Goal: Task Accomplishment & Management: Manage account settings

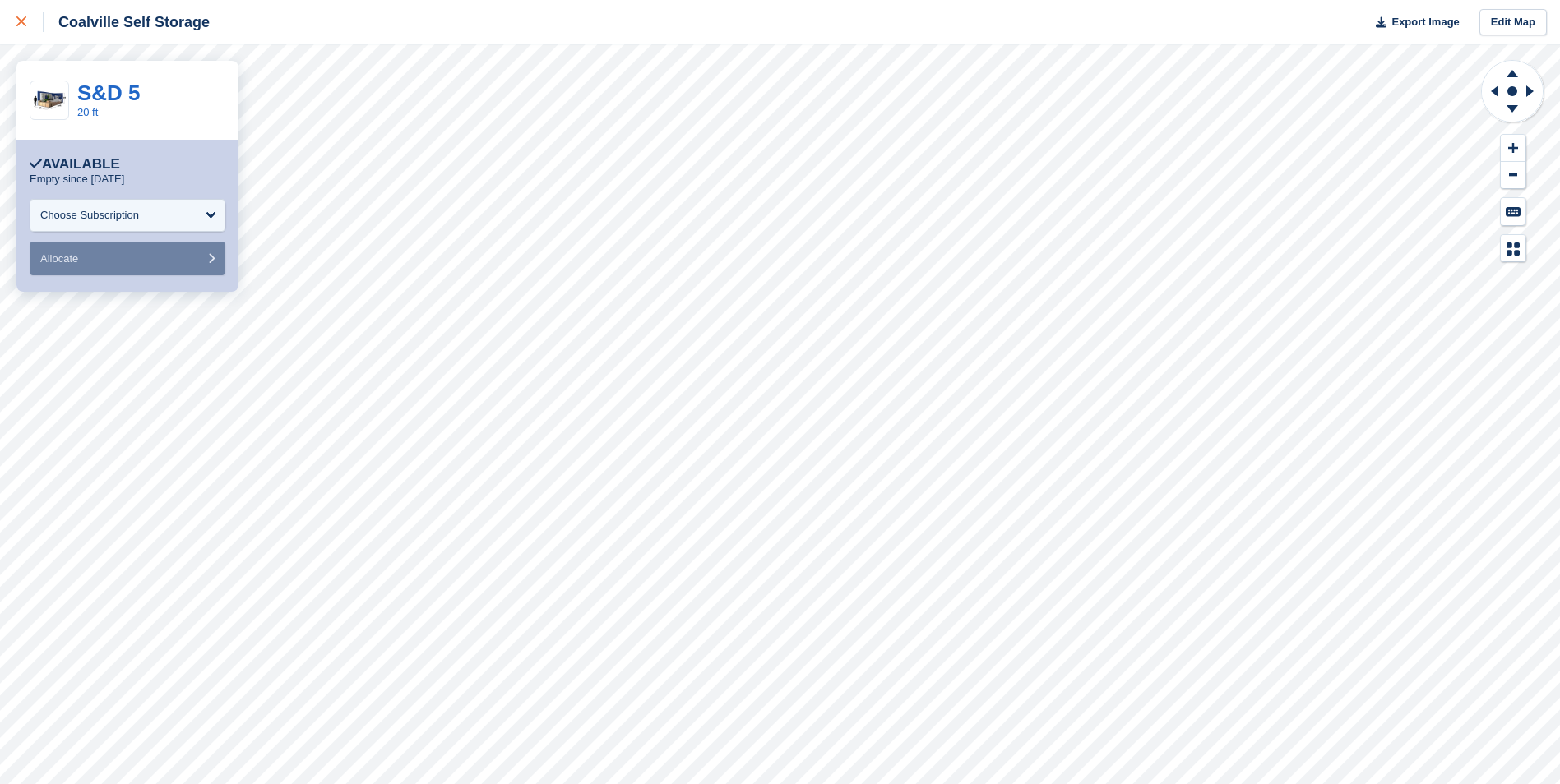
click at [21, 18] on icon at bounding box center [21, 21] width 10 height 10
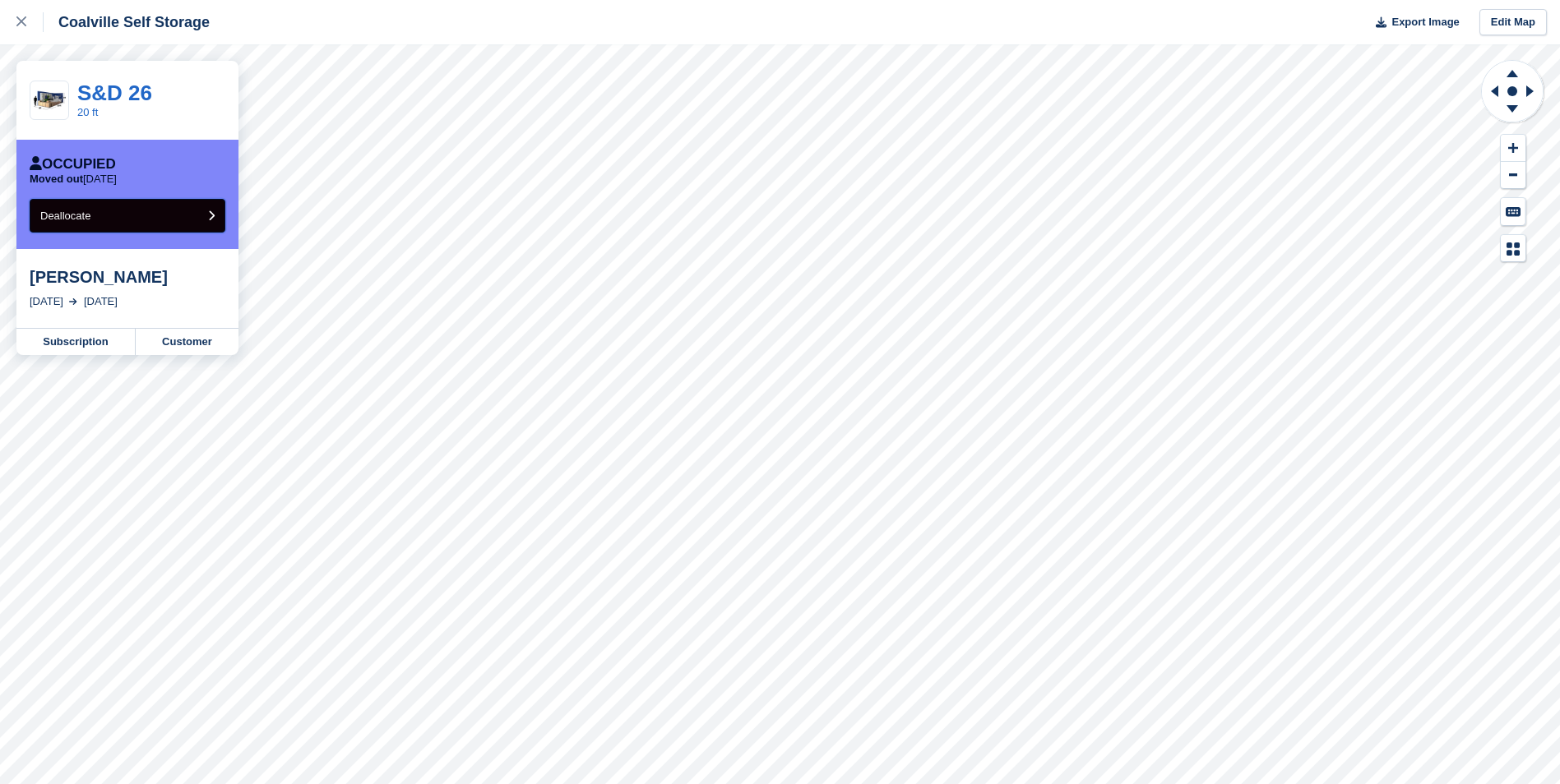
click at [129, 210] on button "Deallocate" at bounding box center [127, 216] width 196 height 34
click at [157, 226] on button "Deallocate" at bounding box center [127, 216] width 196 height 34
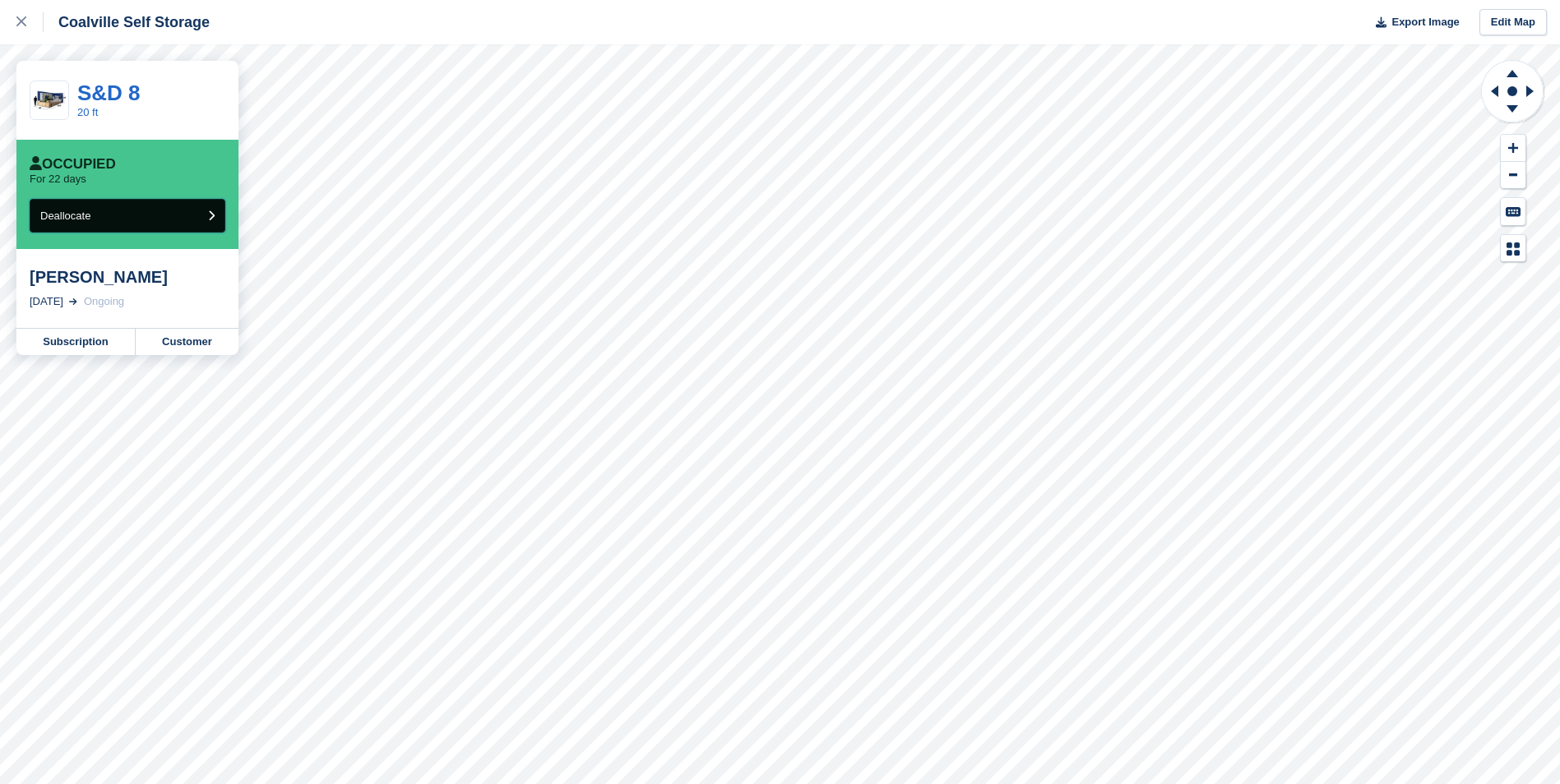
click at [164, 225] on button "Deallocate" at bounding box center [127, 216] width 196 height 34
click at [28, 28] on div at bounding box center [30, 22] width 28 height 20
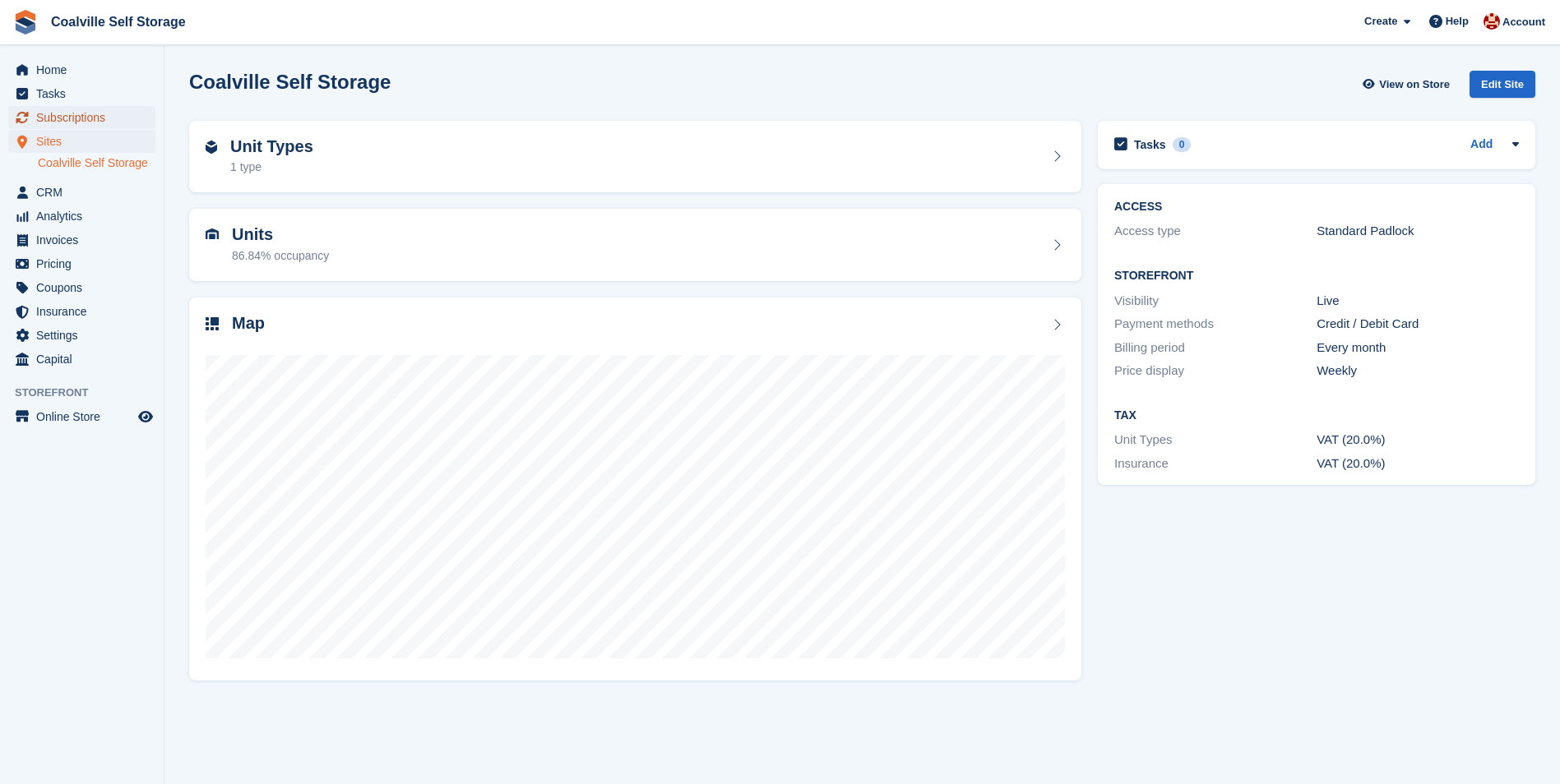
click at [73, 122] on span "Subscriptions" at bounding box center [85, 118] width 98 height 23
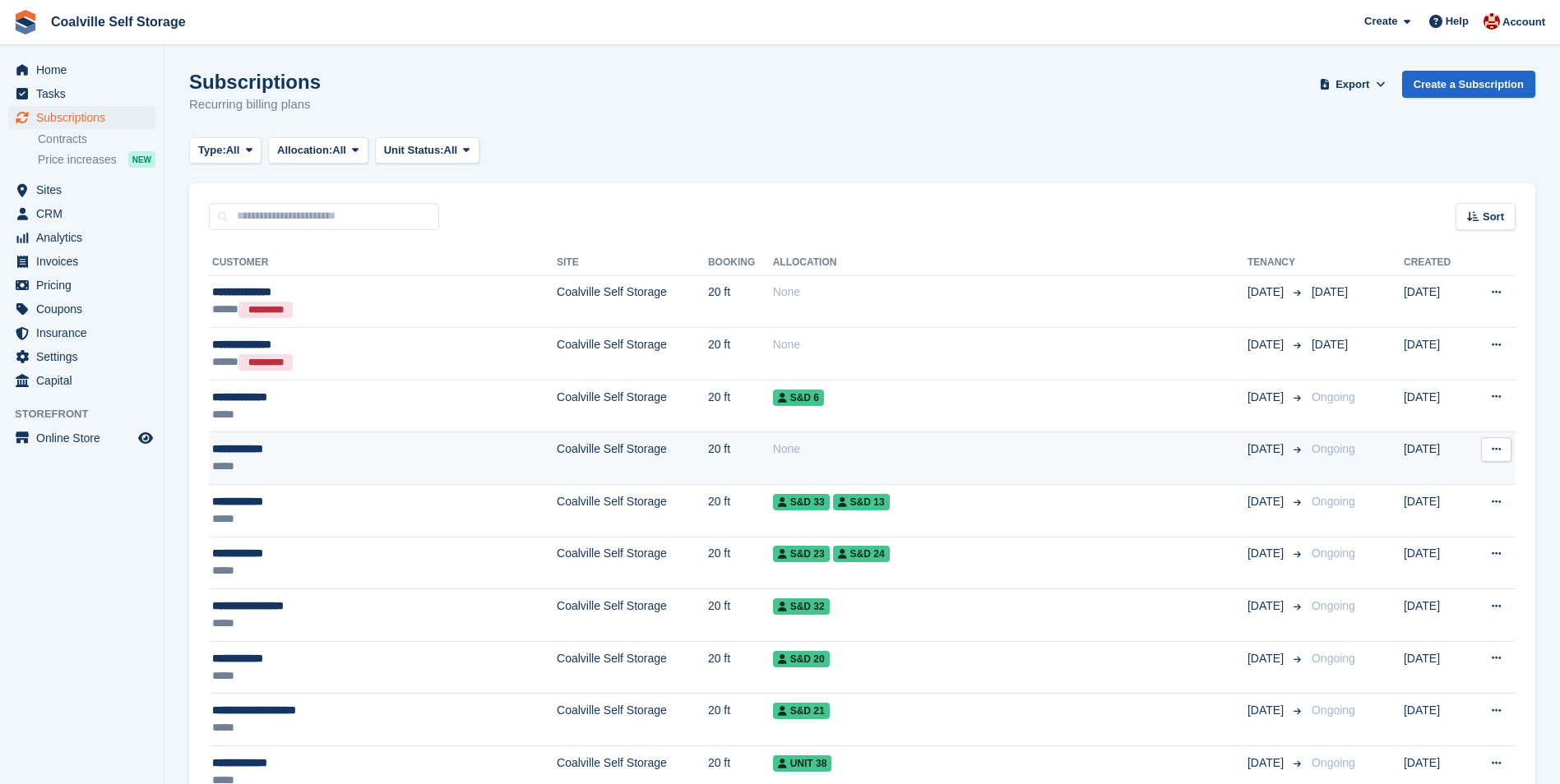
click at [368, 455] on div "**********" at bounding box center [337, 449] width 250 height 17
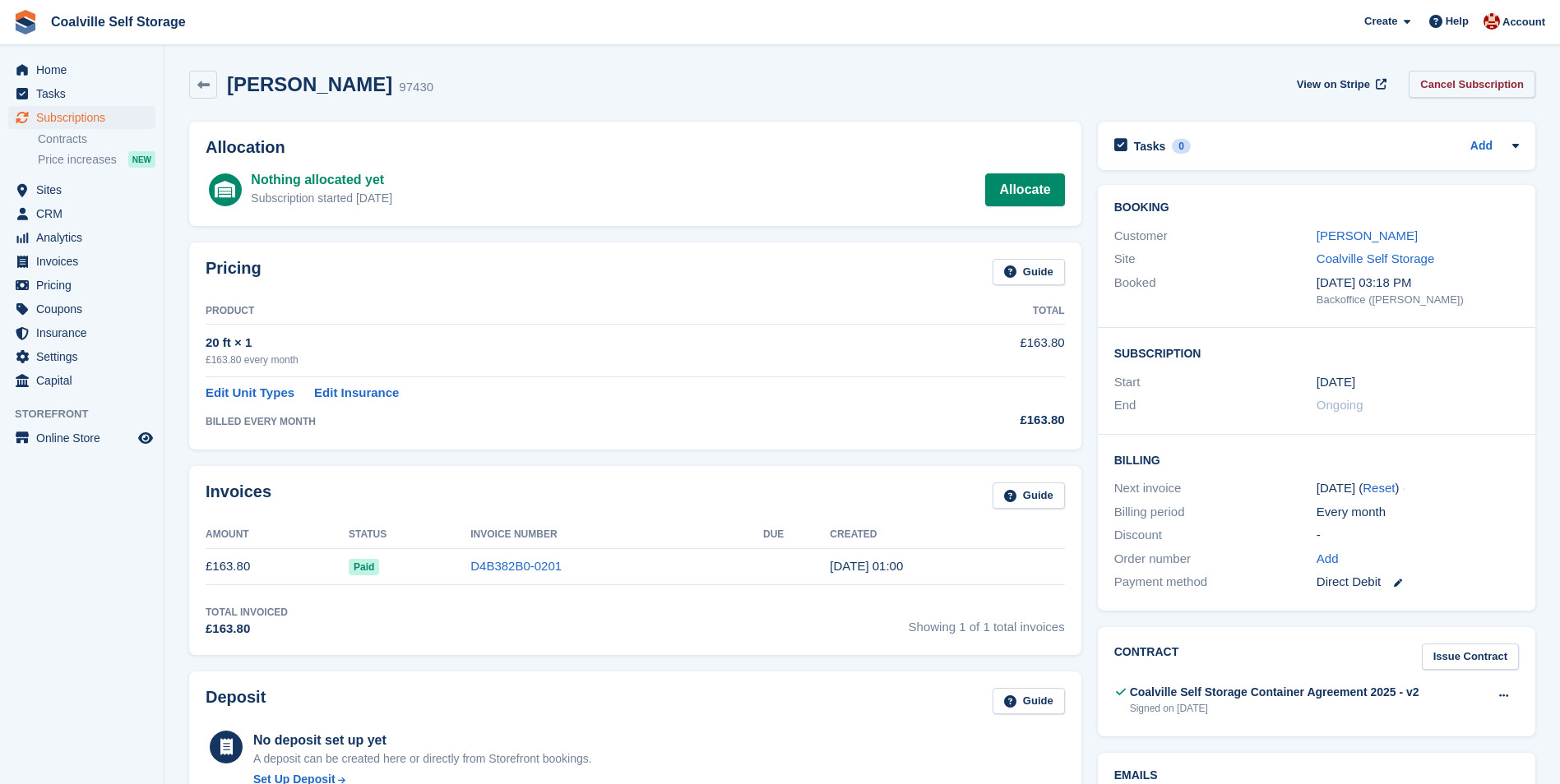
click at [1430, 78] on link "Cancel Subscription" at bounding box center [1471, 84] width 127 height 27
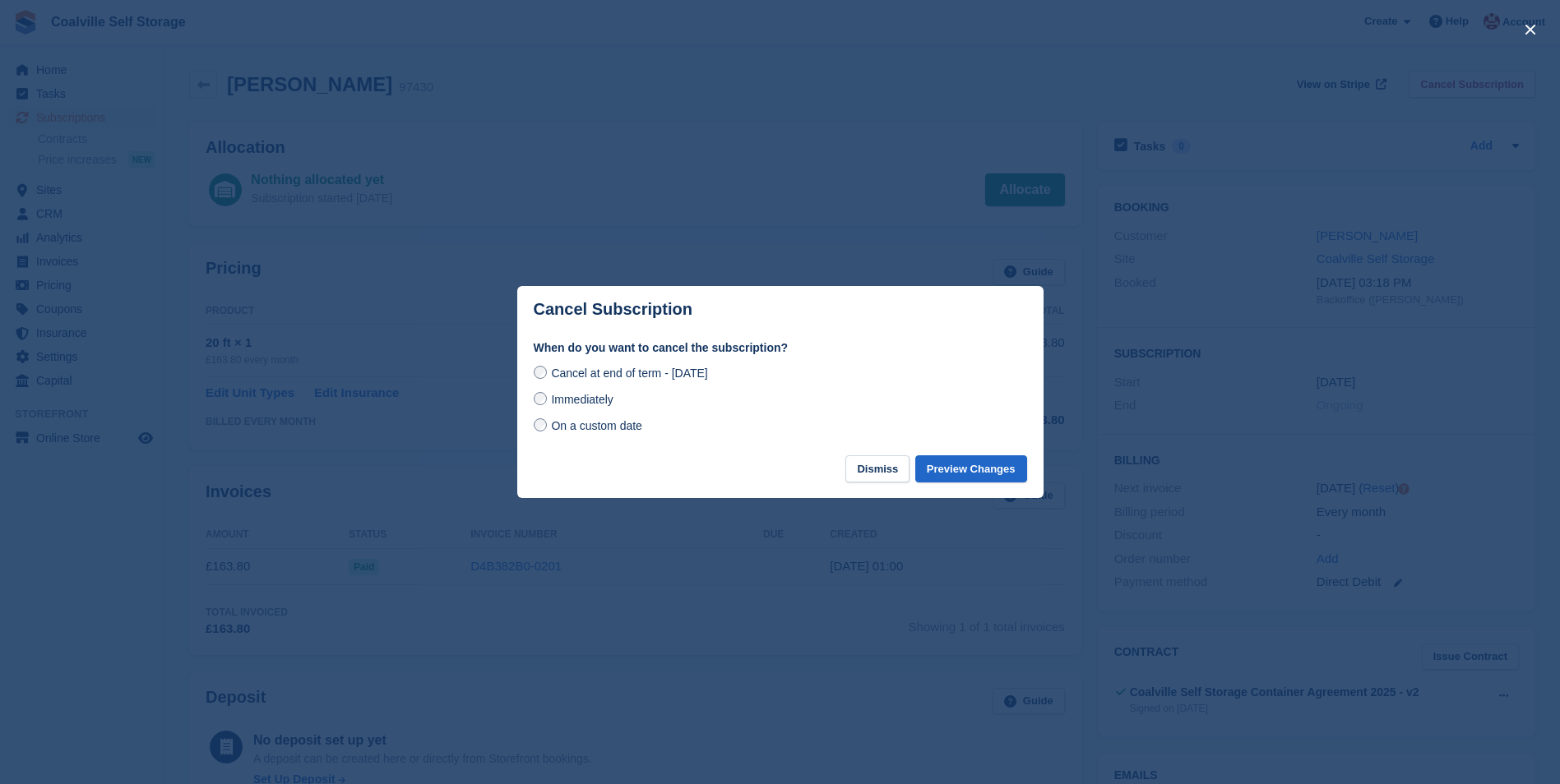
click at [609, 405] on span "Immediately" at bounding box center [581, 399] width 61 height 13
click at [610, 386] on div "Cancel at end of term - Thursday, 11th September, 2025 Immediately On a custom …" at bounding box center [780, 400] width 493 height 73
click at [611, 380] on span "Cancel at end of term - Thursday, 11th September, 2025" at bounding box center [629, 372] width 156 height 13
click at [938, 473] on button "Preview Changes" at bounding box center [971, 468] width 112 height 27
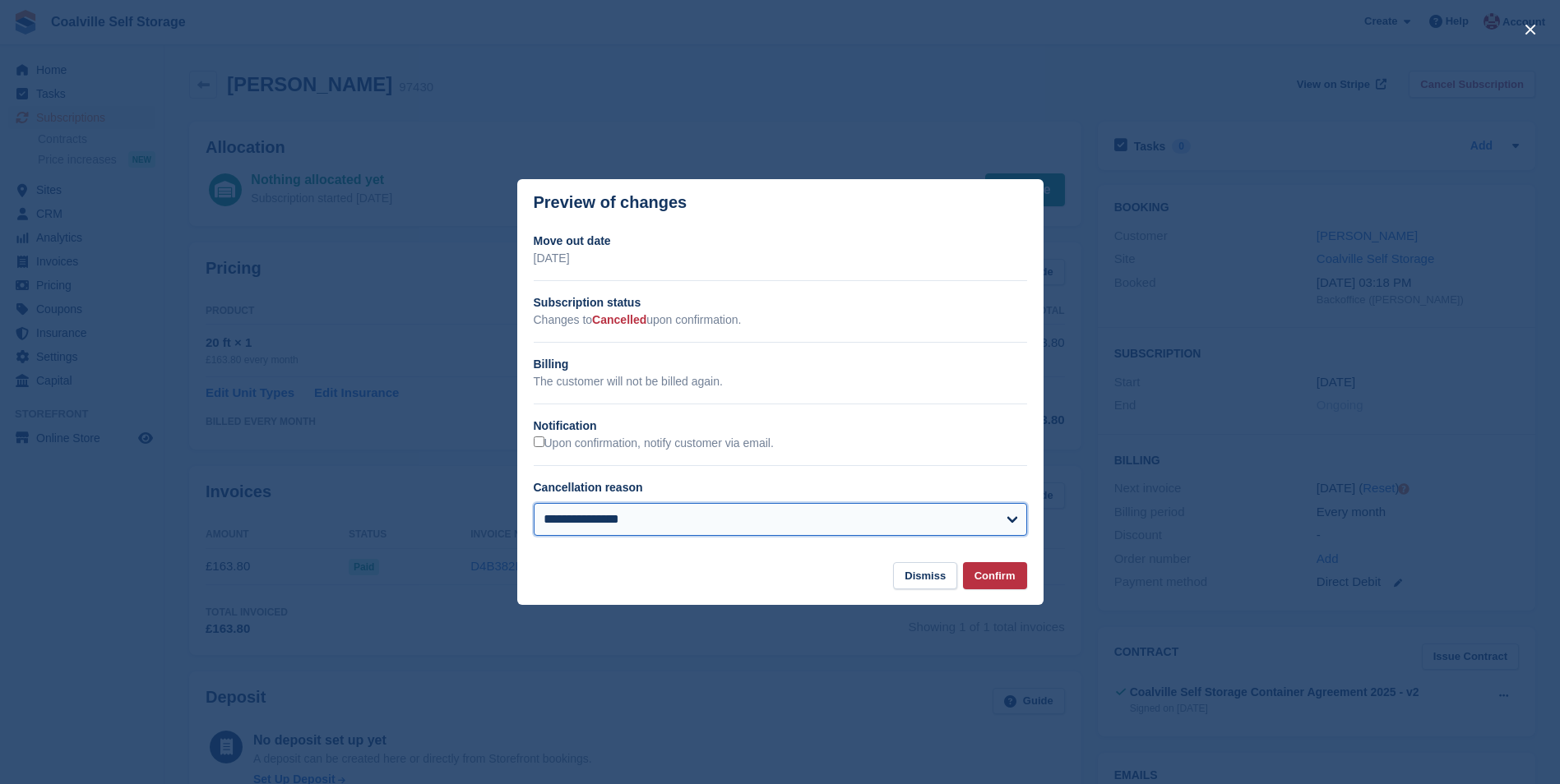
click at [692, 521] on select "**********" at bounding box center [780, 519] width 493 height 33
select select "**********"
click at [533, 505] on select "**********" at bounding box center [780, 519] width 493 height 33
click at [1017, 575] on button "Confirm" at bounding box center [995, 576] width 64 height 27
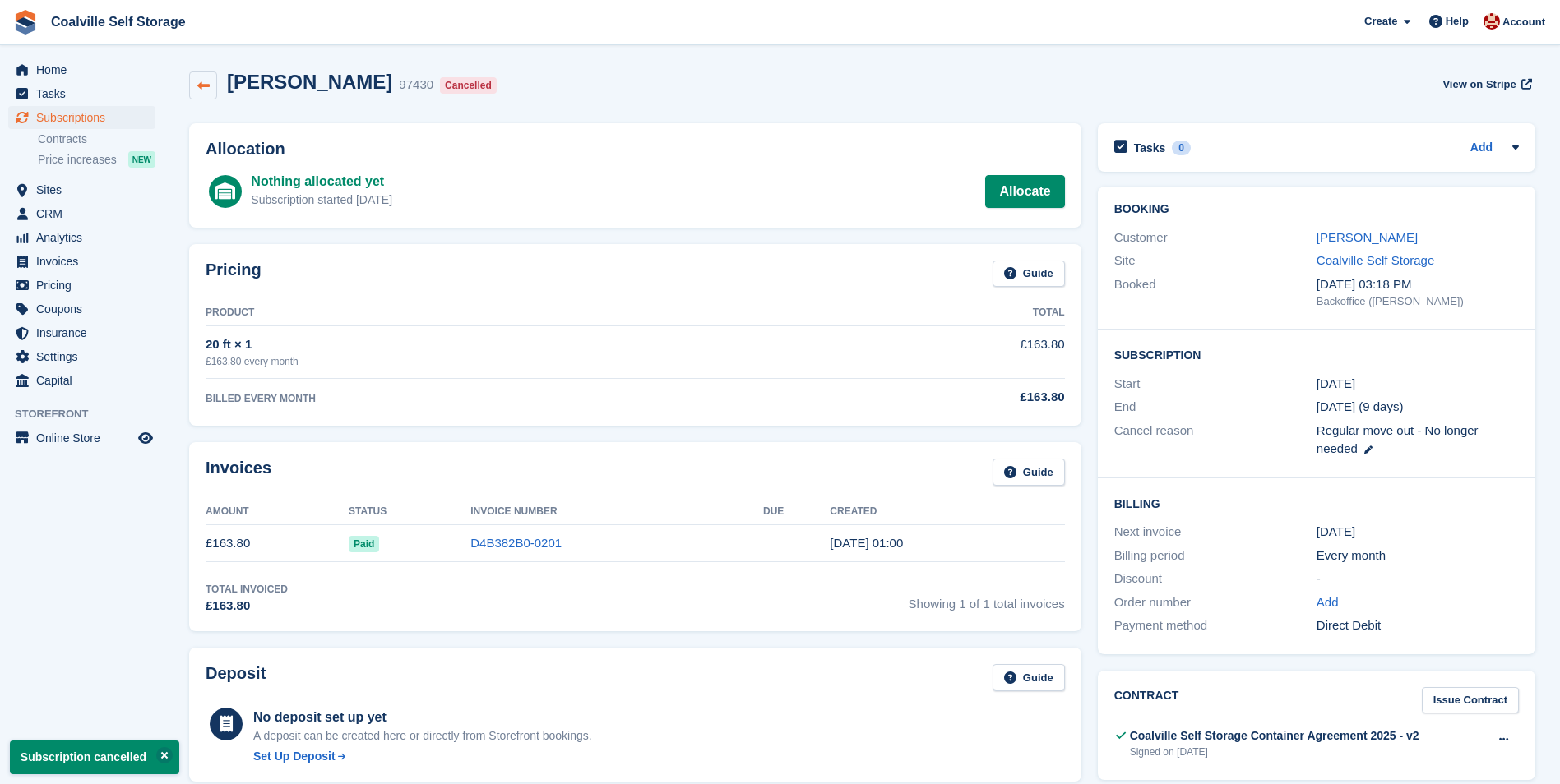
click at [217, 81] on link at bounding box center [203, 86] width 28 height 28
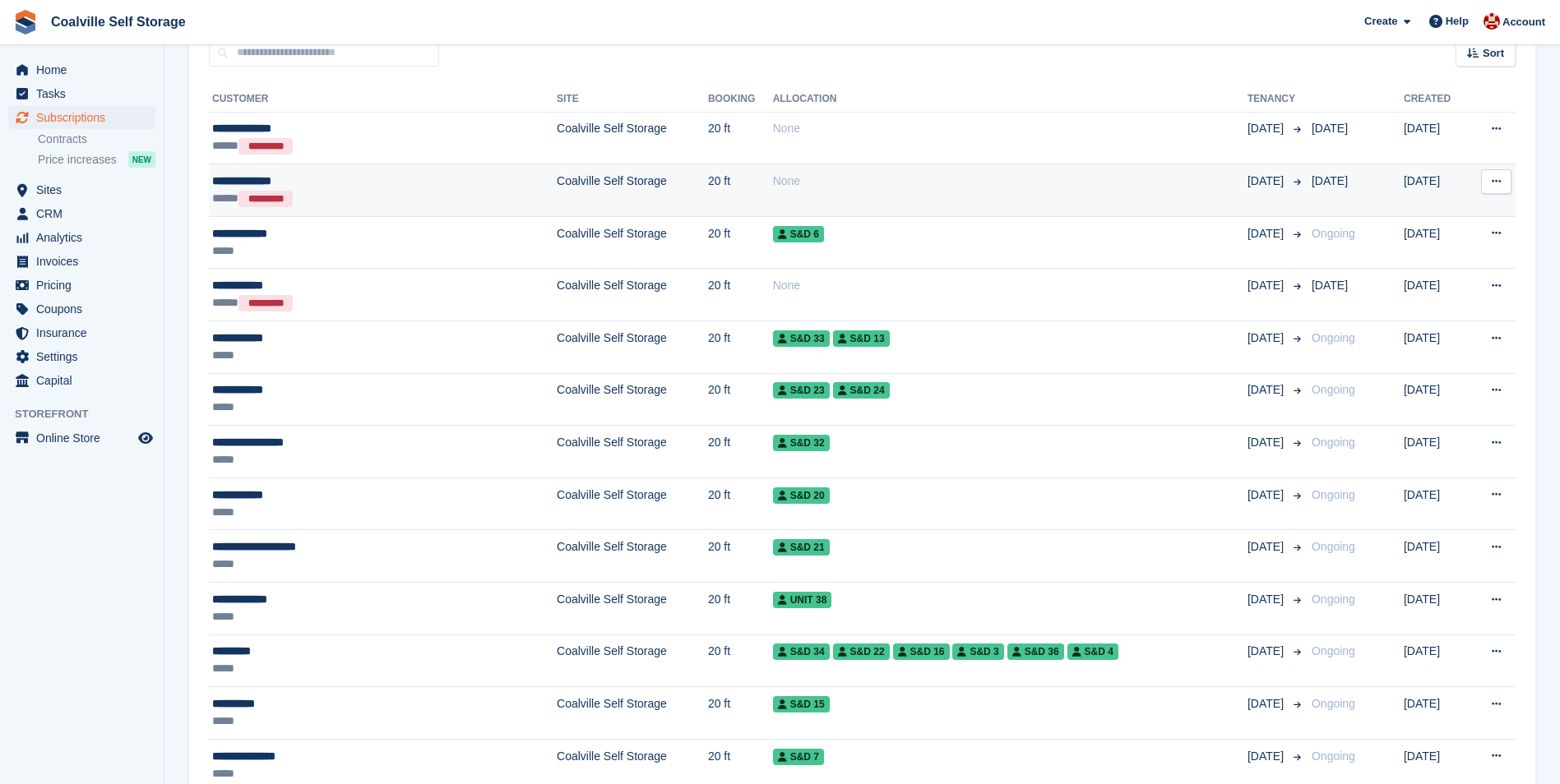
scroll to position [164, 0]
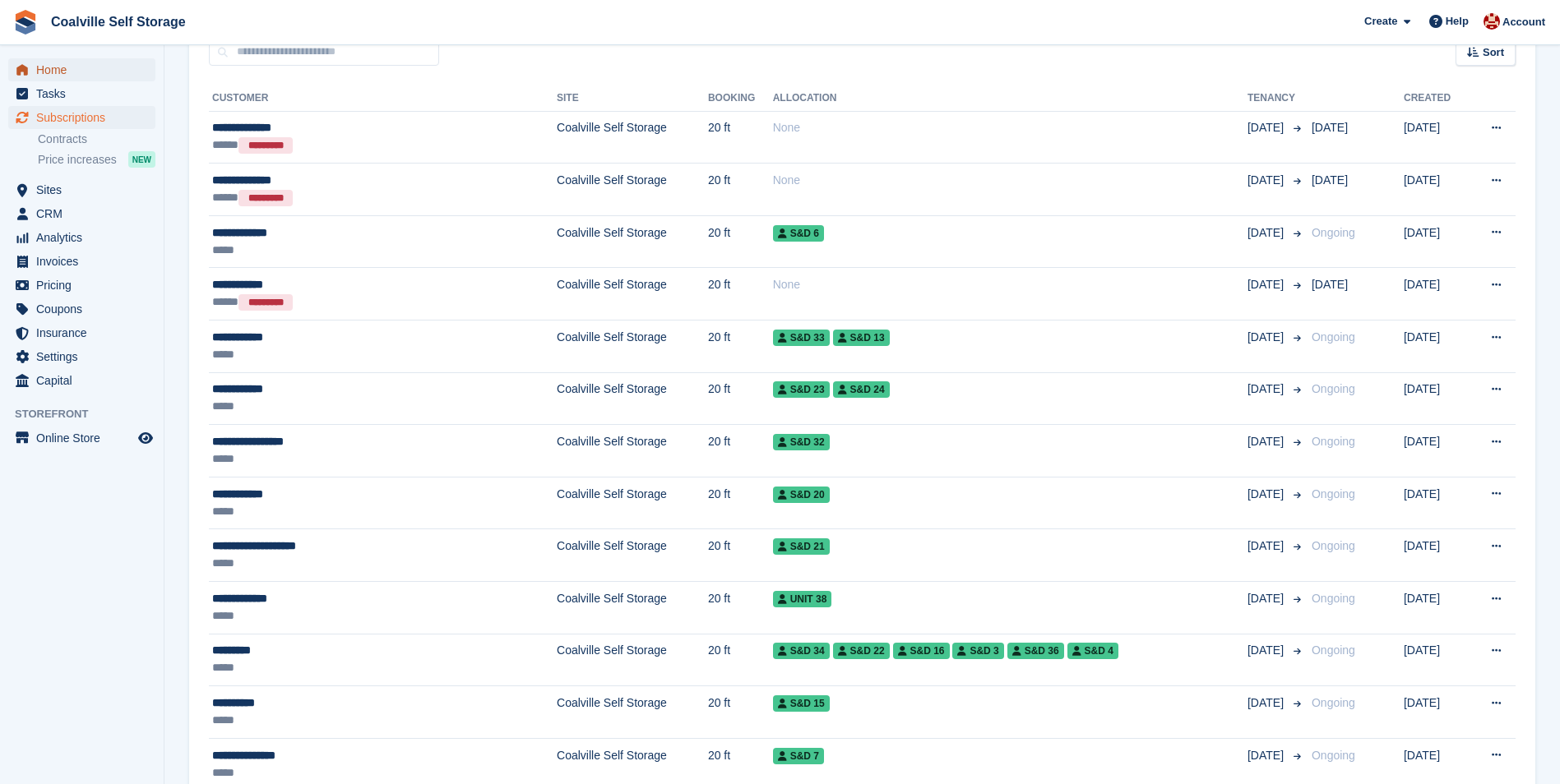
click at [45, 65] on span "Home" at bounding box center [85, 70] width 98 height 23
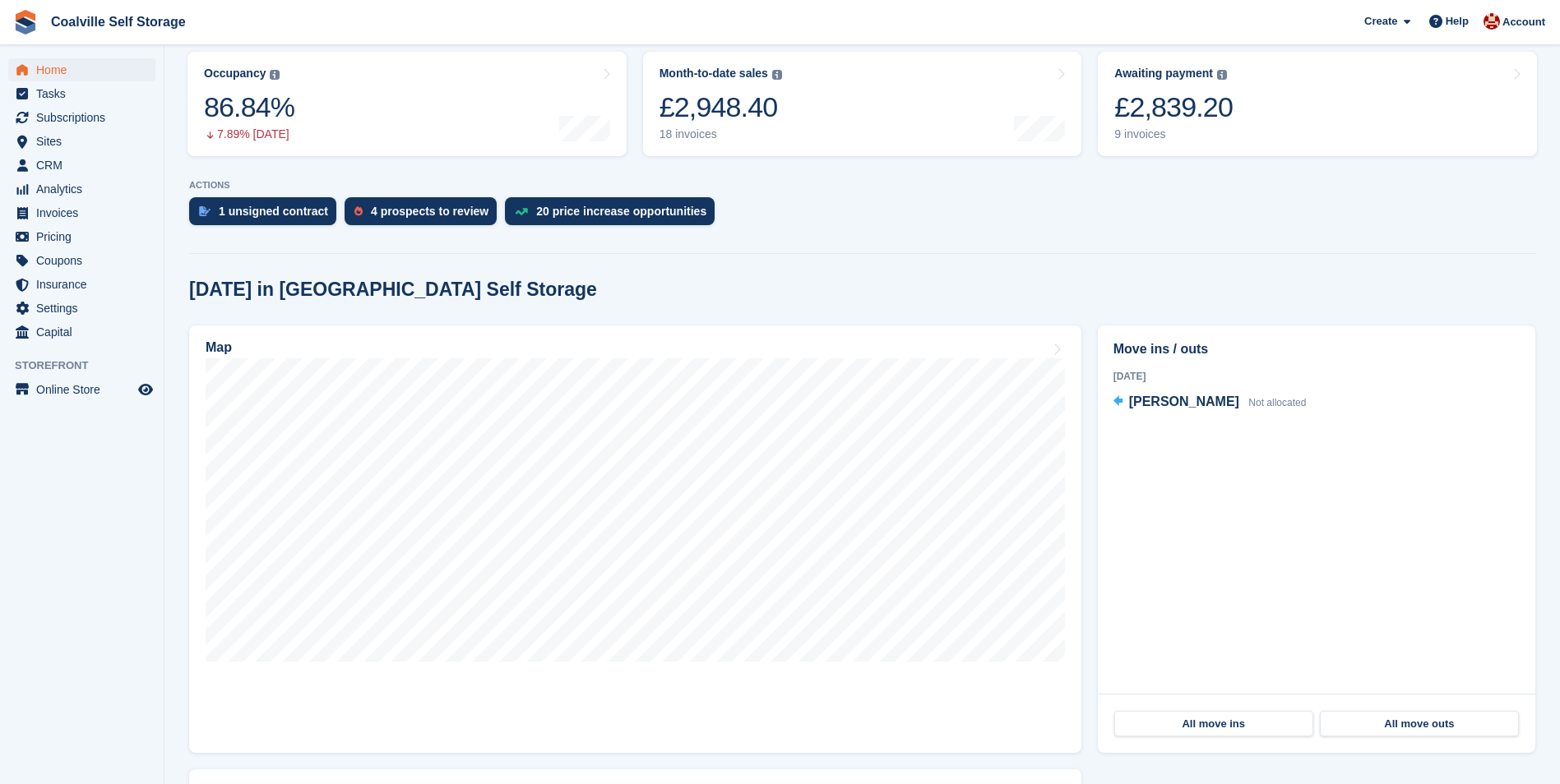
scroll to position [119, 0]
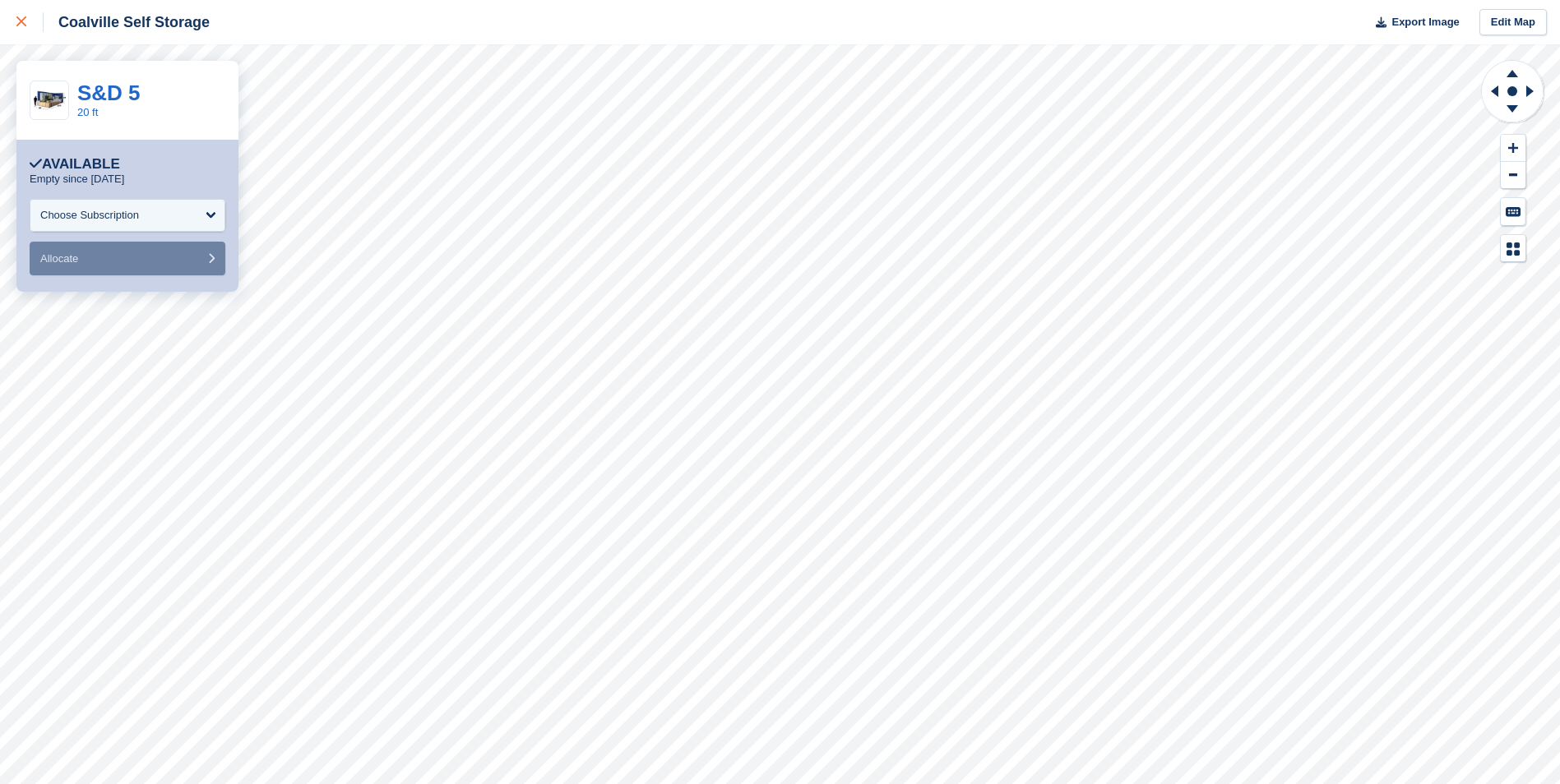
click at [19, 27] on div at bounding box center [30, 22] width 28 height 20
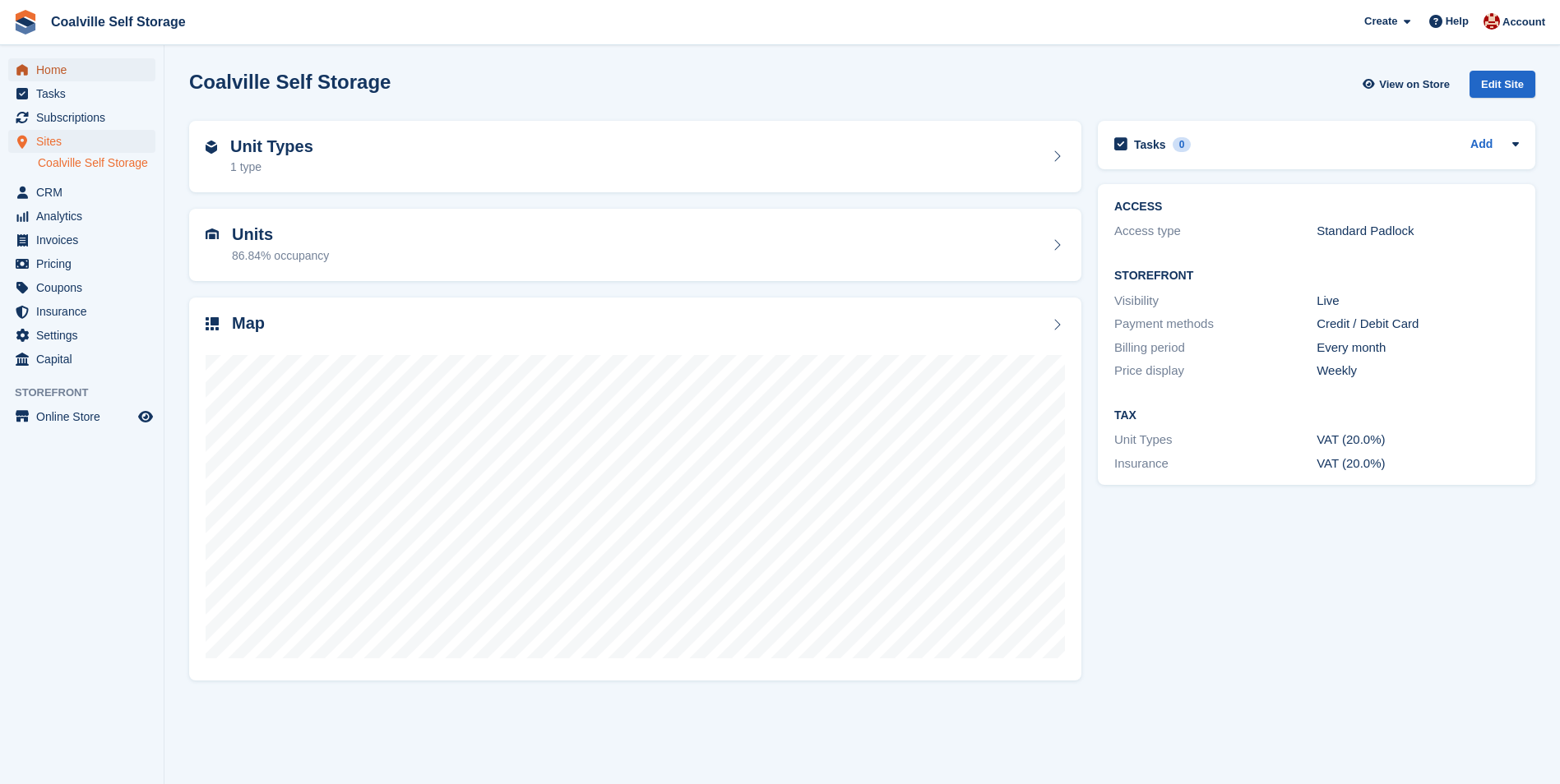
click at [61, 67] on span "Home" at bounding box center [85, 70] width 98 height 23
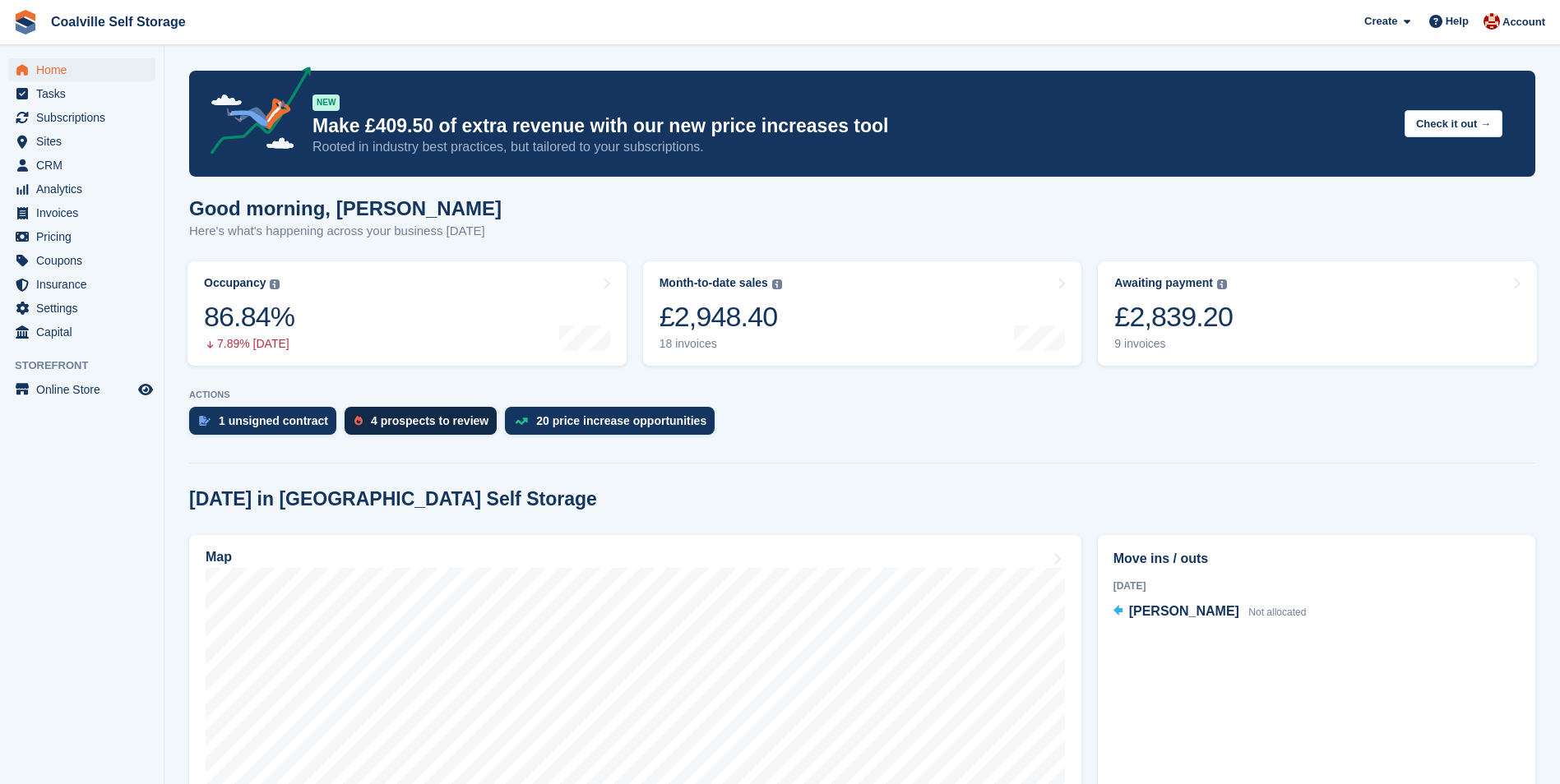
click at [427, 422] on div "4 prospects to review" at bounding box center [429, 420] width 118 height 13
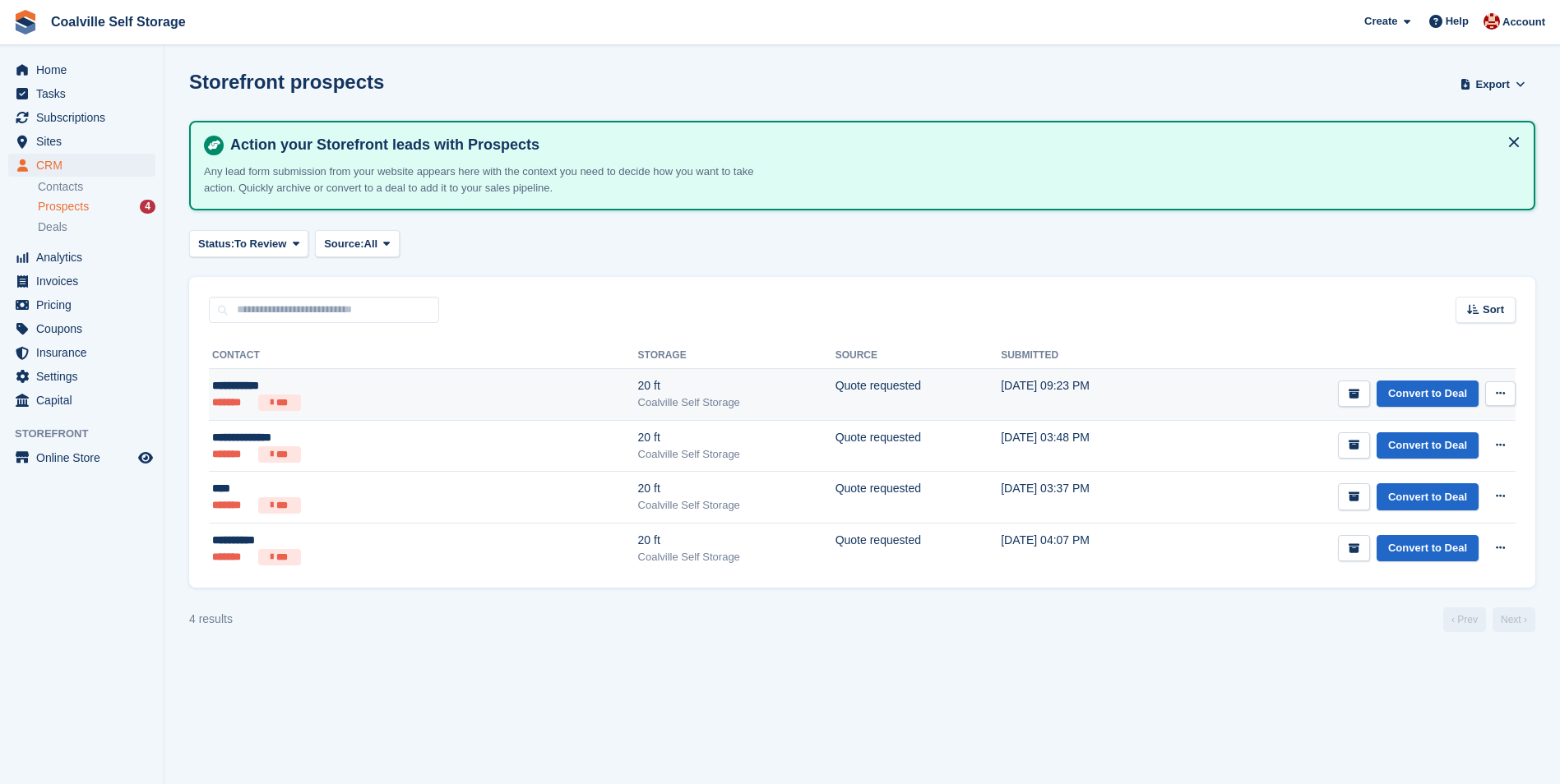
click at [835, 392] on td "Quote requested" at bounding box center [918, 395] width 165 height 51
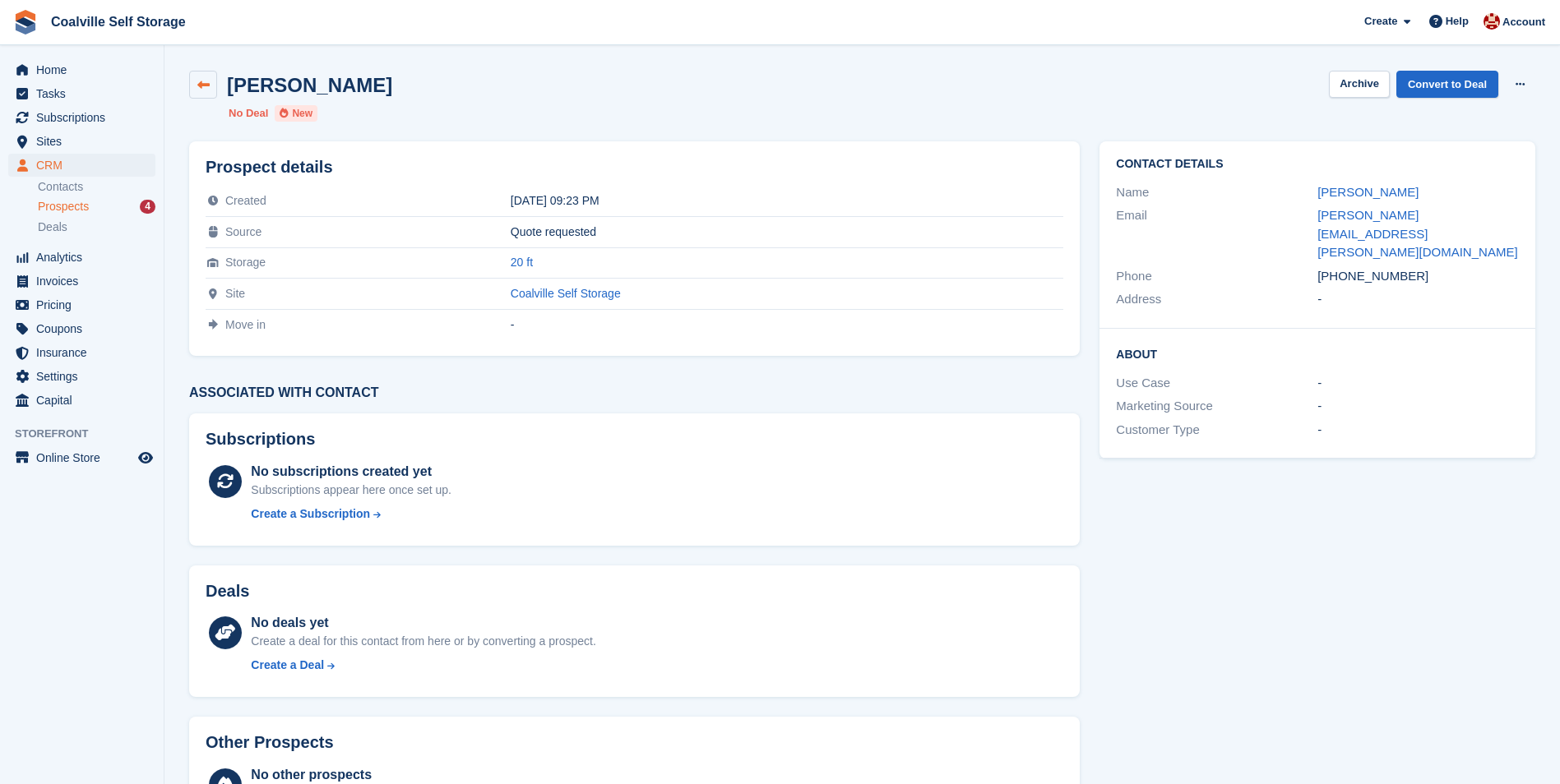
drag, startPoint x: 203, startPoint y: 68, endPoint x: 198, endPoint y: 78, distance: 11.2
click at [203, 68] on div "[PERSON_NAME] Archive Convert to Deal Delete prospect No Deal New" at bounding box center [862, 97] width 1366 height 71
click at [198, 79] on icon at bounding box center [203, 85] width 12 height 12
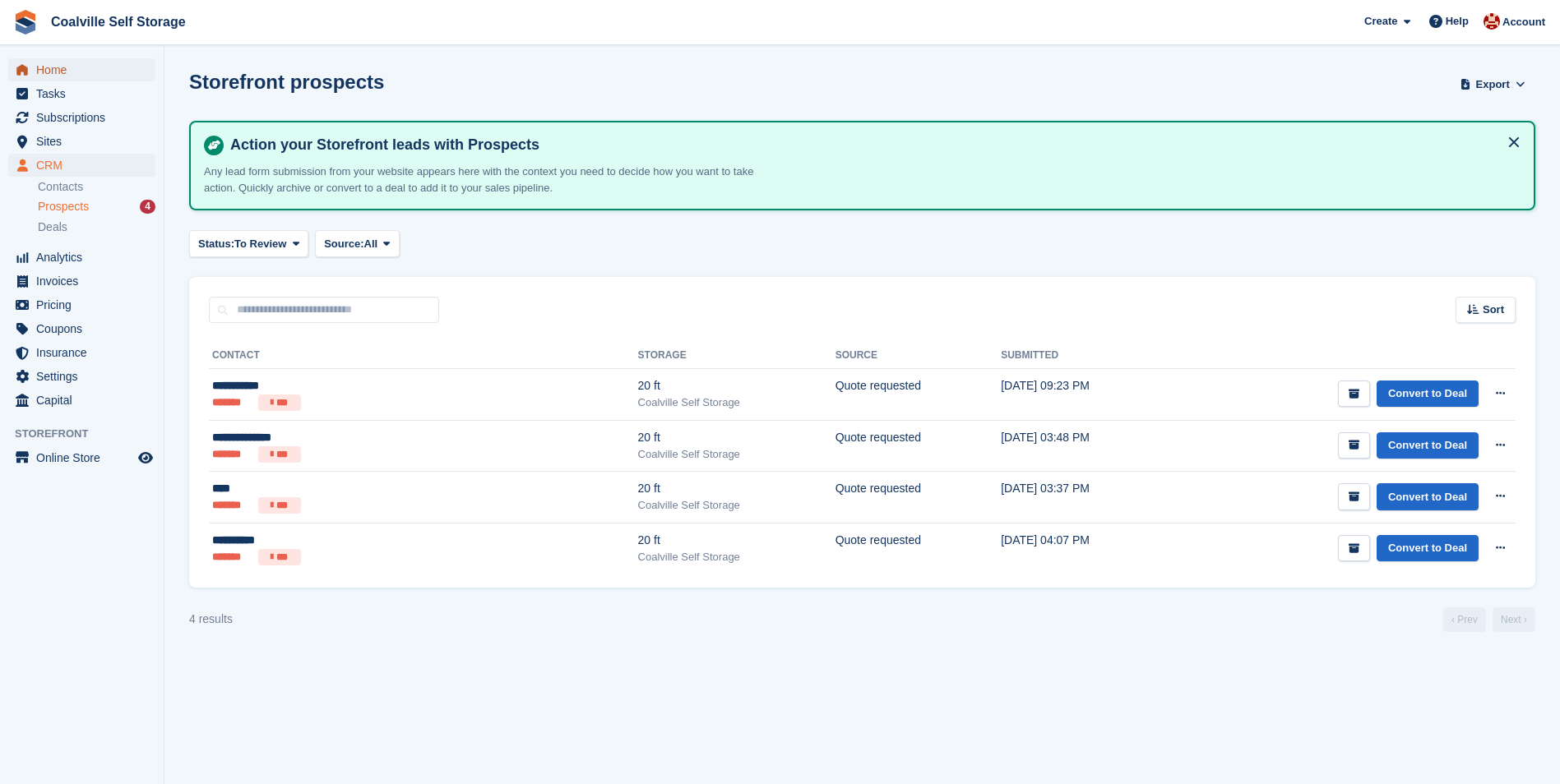
click at [81, 79] on span "Home" at bounding box center [85, 70] width 98 height 23
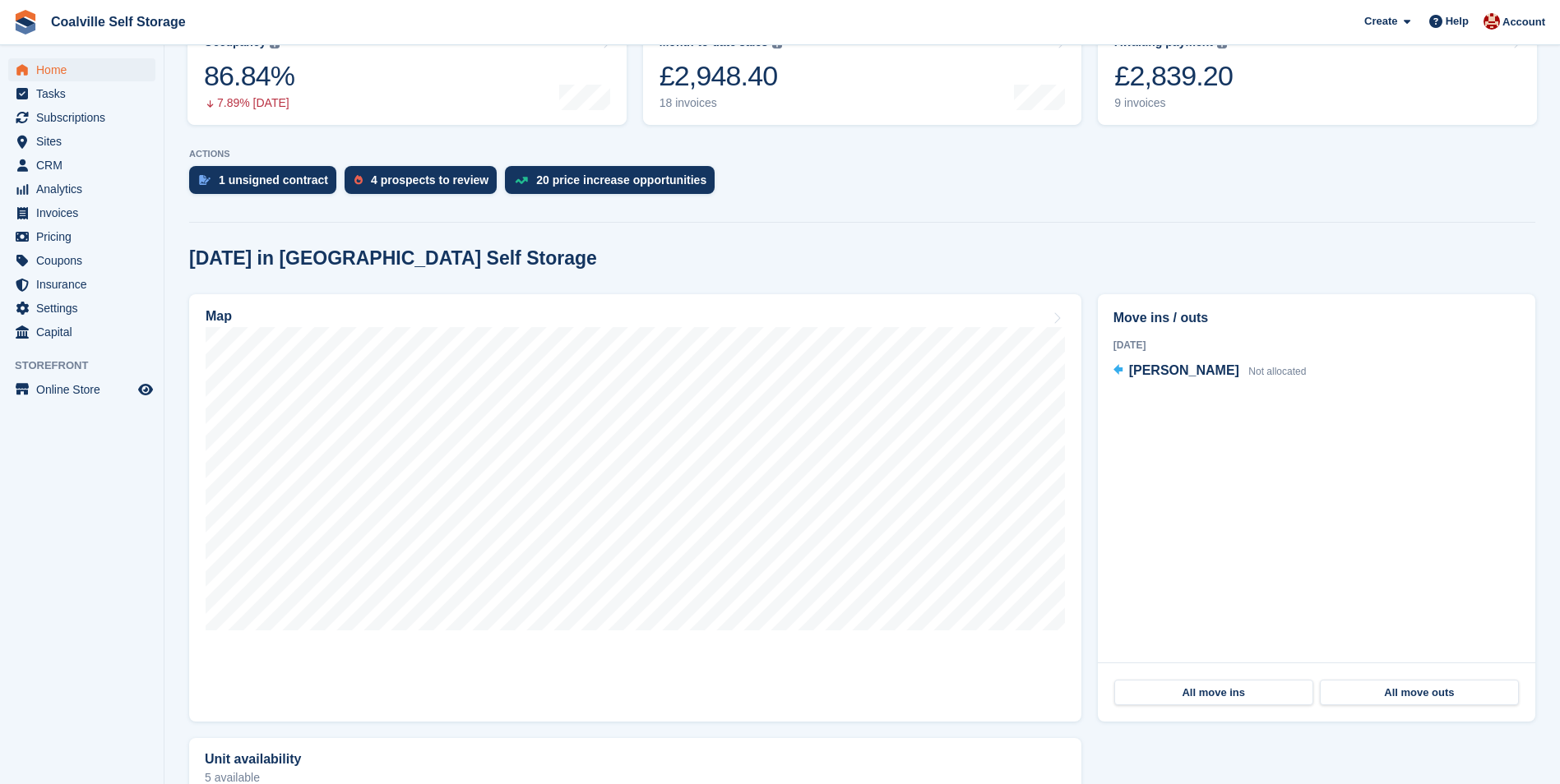
scroll to position [247, 0]
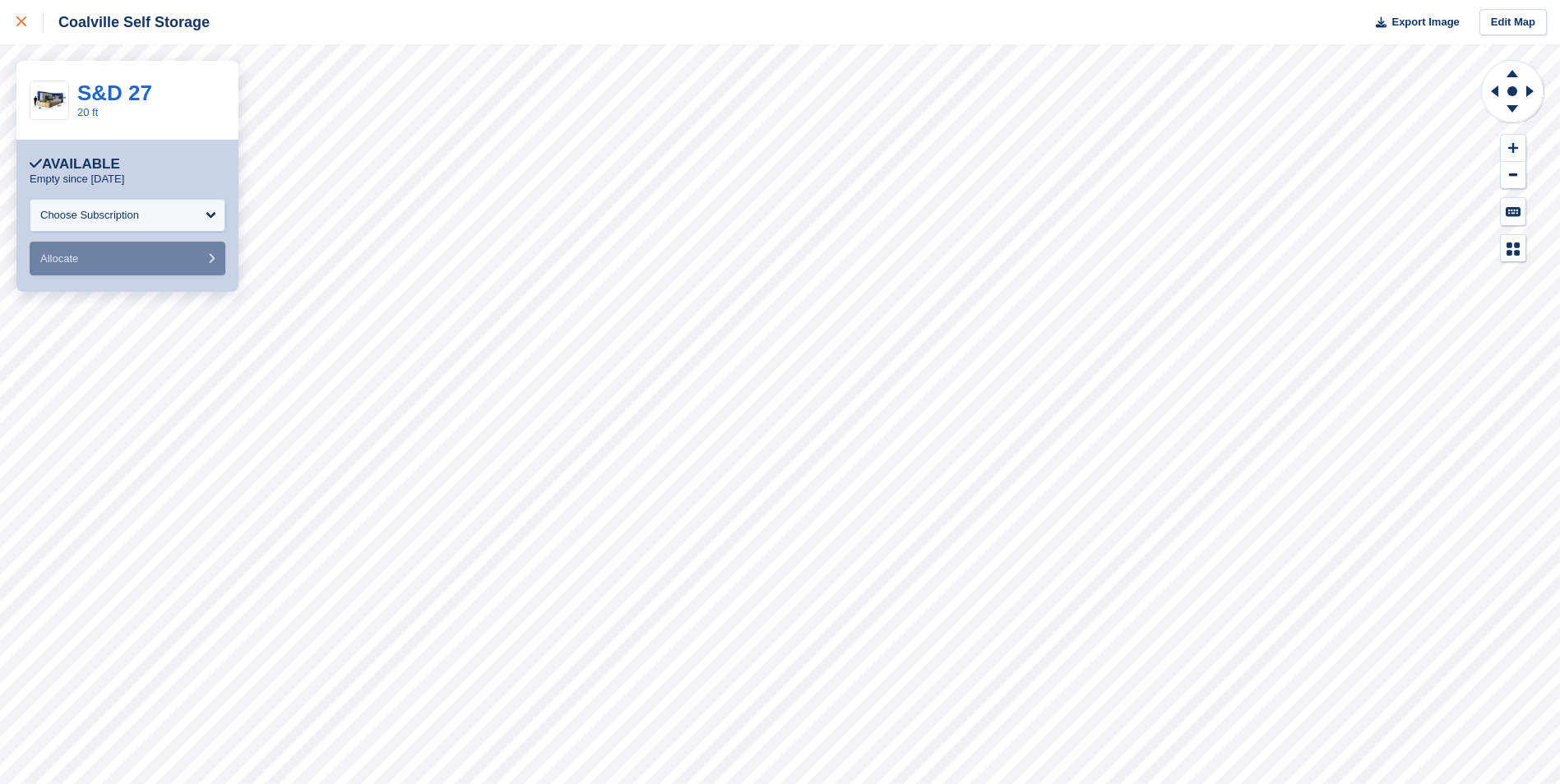
click at [22, 25] on icon at bounding box center [21, 21] width 10 height 10
